Goal: Book appointment/travel/reservation

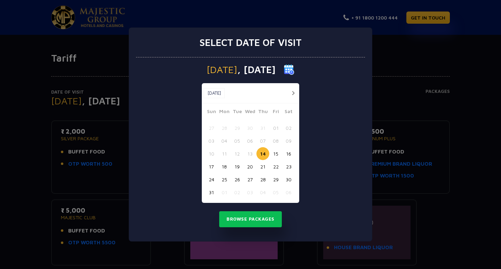
click at [288, 164] on button "23" at bounding box center [288, 166] width 13 height 13
click at [253, 216] on button "Browse Packages" at bounding box center [250, 219] width 63 height 16
